Goal: Task Accomplishment & Management: Use online tool/utility

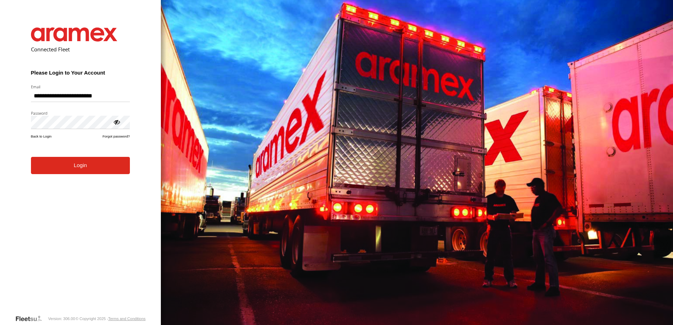
click at [67, 175] on form "**********" at bounding box center [80, 166] width 120 height 298
click at [77, 168] on button "Login" at bounding box center [80, 165] width 99 height 17
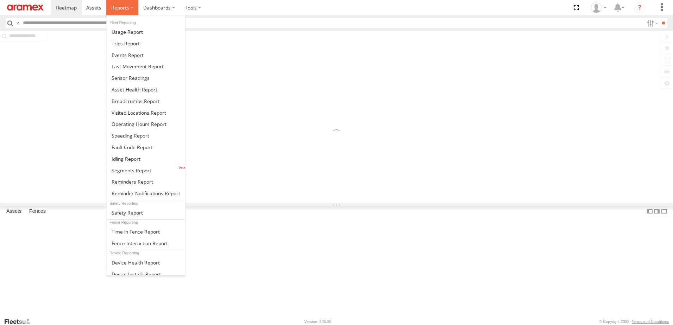
click at [116, 10] on span at bounding box center [120, 7] width 18 height 7
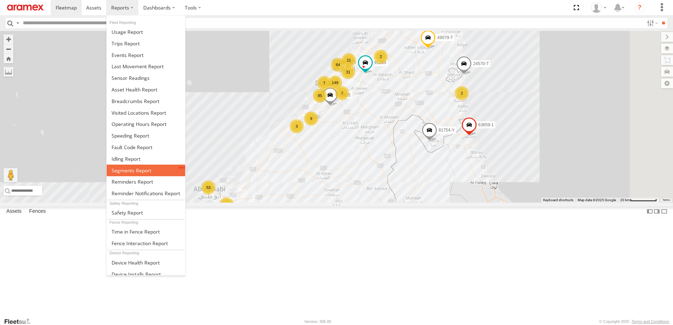
click at [129, 171] on span at bounding box center [132, 170] width 40 height 7
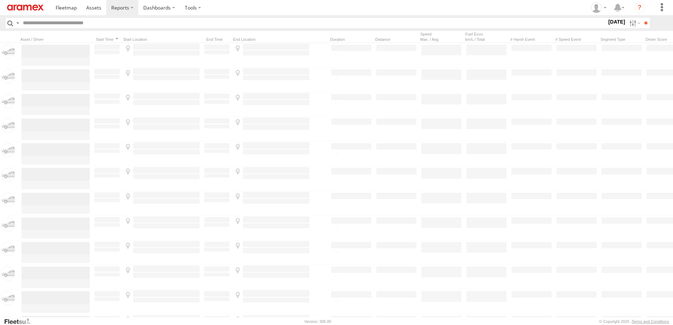
click at [621, 21] on label "27 Aug 25" at bounding box center [617, 22] width 20 height 8
click at [626, 22] on label at bounding box center [633, 23] width 15 height 10
click at [630, 17] on header "Search Query Asset ID Asset Label Registration Manufacturer Model VIN Job ID" at bounding box center [336, 23] width 673 height 16
click at [642, 24] on input "**" at bounding box center [646, 23] width 8 height 10
click at [633, 24] on label at bounding box center [633, 23] width 15 height 10
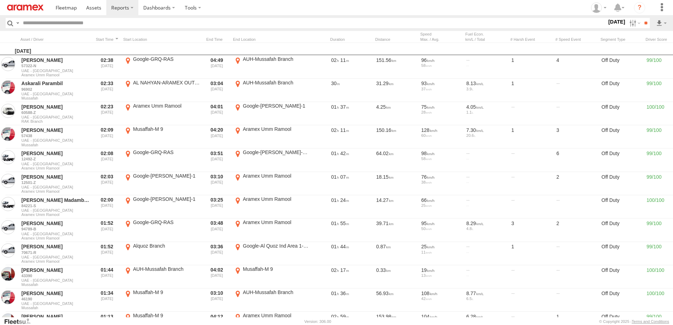
click at [0, 0] on span "AUH" at bounding box center [0, 0] width 0 height 0
click at [0, 0] on span "Defleeted Vehicles AUH" at bounding box center [0, 0] width 0 height 0
click at [0, 0] on label at bounding box center [0, 0] width 0 height 0
click at [648, 21] on input "**" at bounding box center [646, 23] width 8 height 10
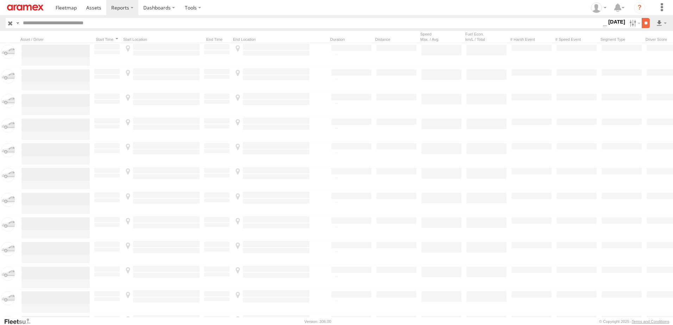
click at [643, 21] on input "**" at bounding box center [646, 23] width 8 height 10
click at [642, 21] on input "**" at bounding box center [646, 23] width 8 height 10
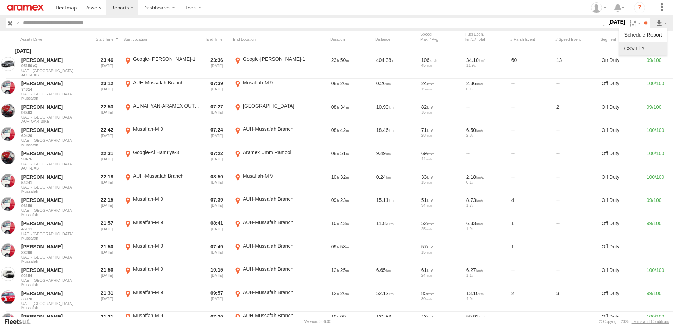
click at [635, 45] on link at bounding box center [642, 48] width 43 height 11
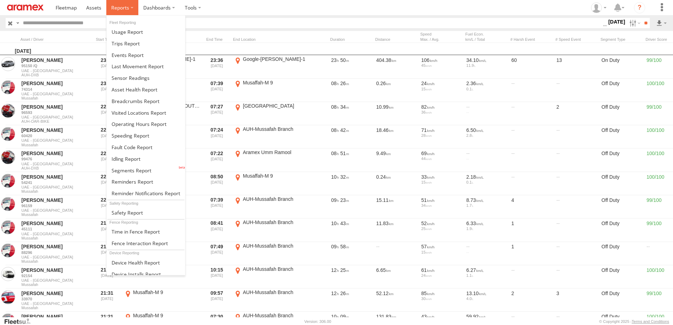
click at [122, 4] on span at bounding box center [120, 7] width 18 height 7
click at [134, 159] on span at bounding box center [126, 159] width 29 height 7
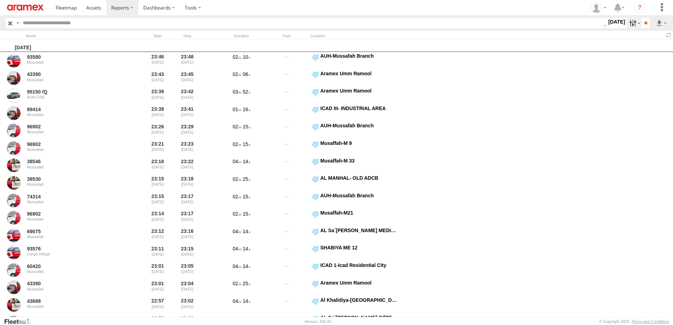
click at [630, 25] on label at bounding box center [633, 23] width 15 height 10
click at [0, 0] on label at bounding box center [0, 0] width 0 height 0
click at [0, 0] on span "> 10min" at bounding box center [0, 0] width 0 height 0
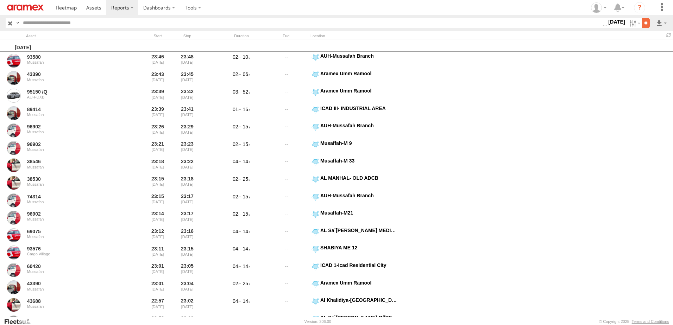
click at [642, 25] on input "**" at bounding box center [646, 23] width 8 height 10
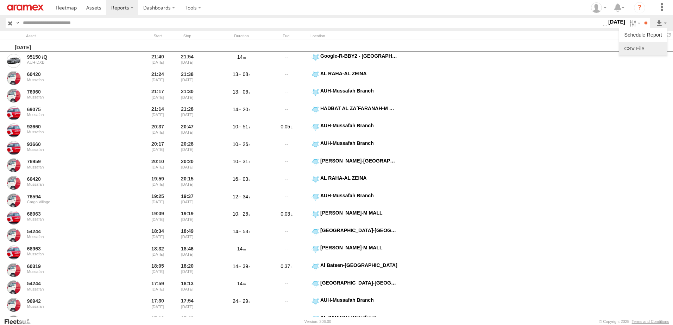
click at [643, 50] on link at bounding box center [642, 48] width 43 height 11
click at [77, 6] on link at bounding box center [66, 7] width 31 height 15
click at [92, 5] on span at bounding box center [93, 7] width 15 height 7
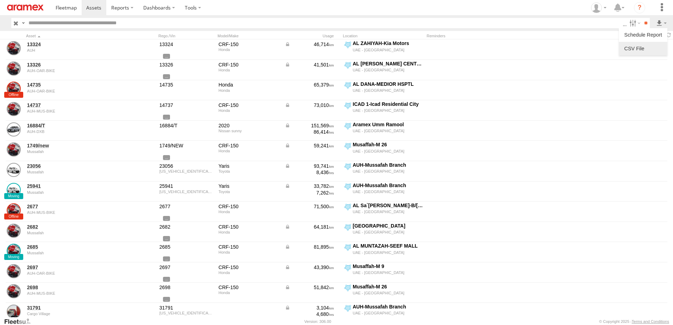
click at [643, 46] on label at bounding box center [642, 48] width 43 height 11
click at [0, 0] on div "Driver ID First Name Last Name Email Mobile License Number License Class Licens…" at bounding box center [0, 0] width 0 height 0
drag, startPoint x: 100, startPoint y: 229, endPoint x: 99, endPoint y: 235, distance: 6.1
click at [0, 0] on label "Last Name" at bounding box center [0, 0] width 0 height 0
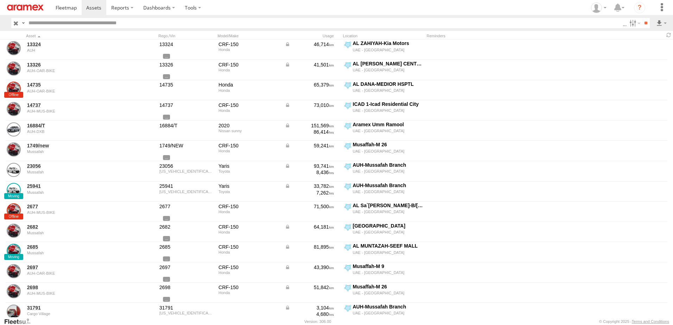
drag, startPoint x: 96, startPoint y: 225, endPoint x: 147, endPoint y: 253, distance: 58.1
click at [0, 0] on label "First Name" at bounding box center [0, 0] width 0 height 0
click at [0, 0] on button "Export" at bounding box center [0, 0] width 0 height 0
click at [0, 0] on label "×" at bounding box center [0, 0] width 0 height 0
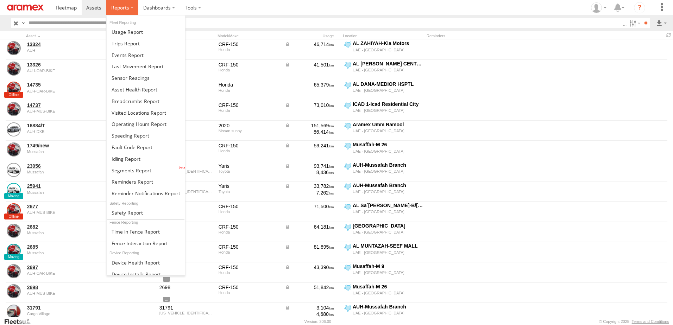
click at [130, 9] on label at bounding box center [122, 7] width 32 height 15
click at [134, 158] on span at bounding box center [126, 159] width 29 height 7
click at [126, 7] on span at bounding box center [120, 7] width 18 height 7
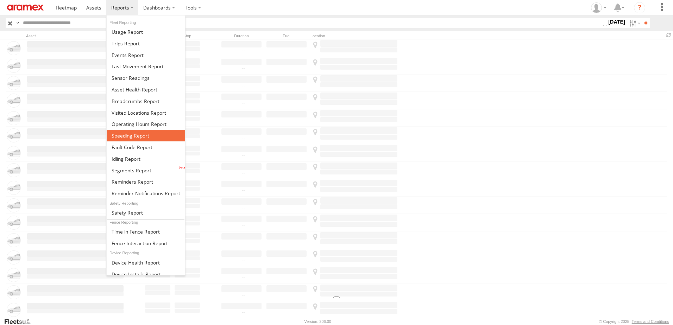
click at [122, 136] on span at bounding box center [131, 135] width 38 height 7
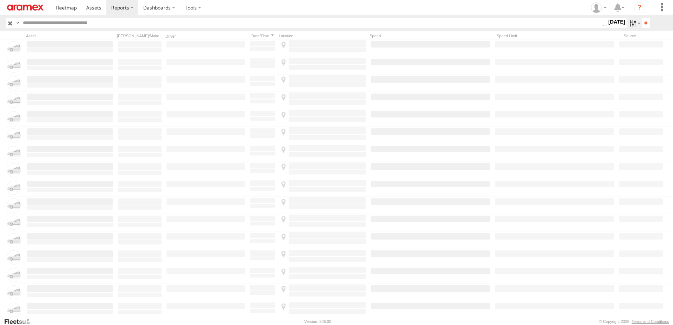
click at [626, 25] on label at bounding box center [633, 23] width 15 height 10
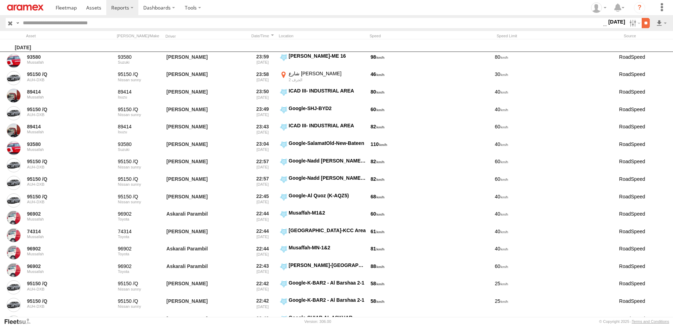
click at [644, 21] on input "**" at bounding box center [646, 23] width 8 height 10
click at [635, 45] on link at bounding box center [642, 48] width 43 height 11
click at [158, 5] on label "Dashboards" at bounding box center [159, 7] width 42 height 15
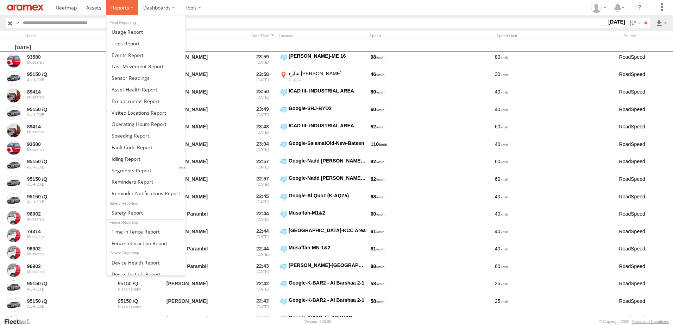
click at [133, 11] on label at bounding box center [122, 7] width 32 height 15
click at [131, 92] on span at bounding box center [135, 89] width 46 height 7
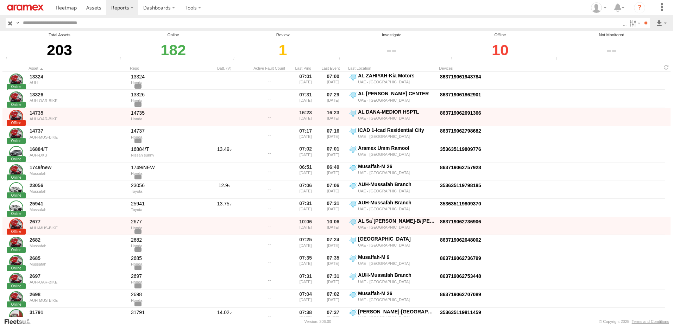
click at [501, 46] on div "10" at bounding box center [499, 50] width 103 height 24
